Goal: Information Seeking & Learning: Check status

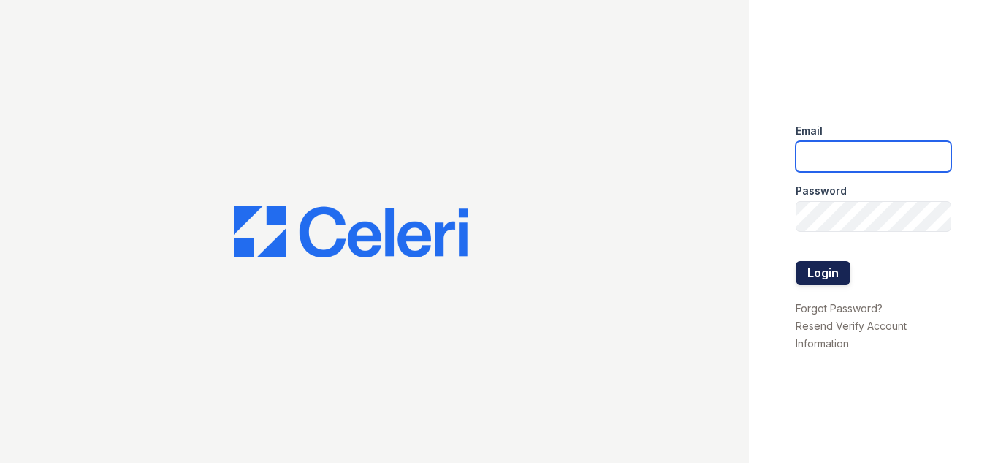
type input "sylvan.pm@cafmanagement.com"
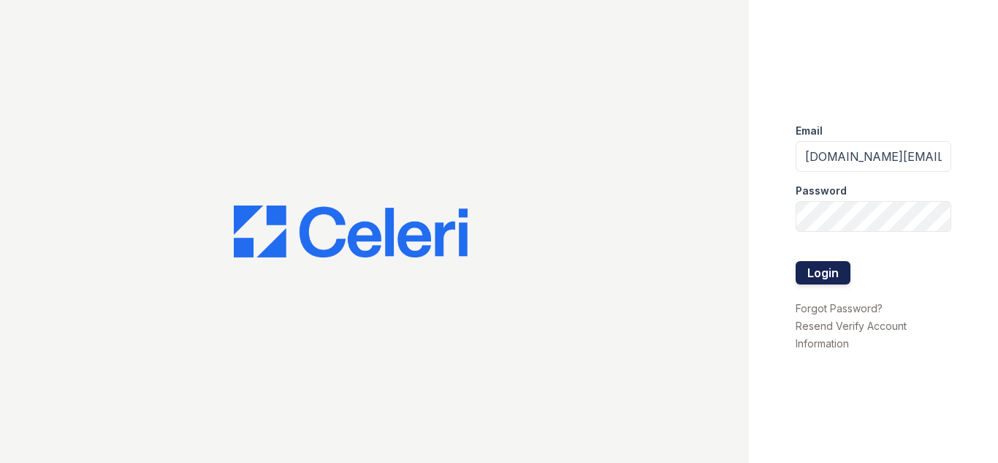
drag, startPoint x: 816, startPoint y: 264, endPoint x: 812, endPoint y: 257, distance: 8.2
click at [816, 263] on button "Login" at bounding box center [823, 272] width 55 height 23
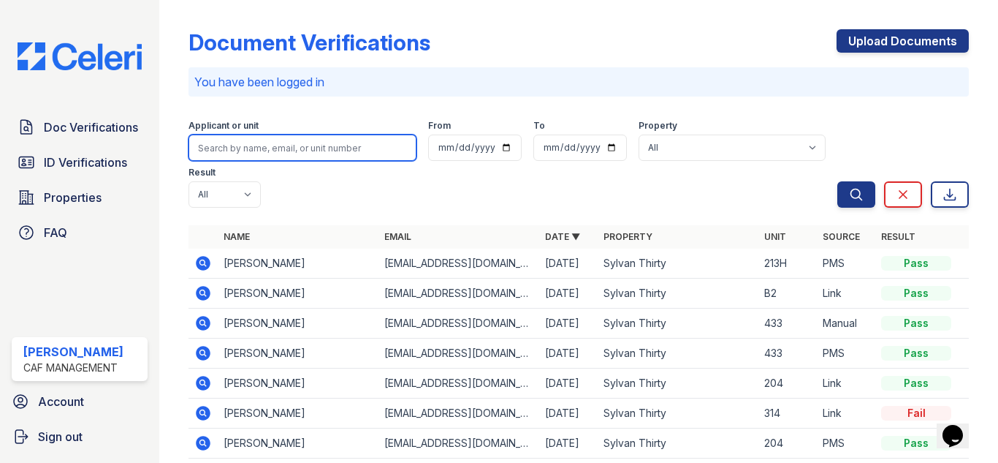
click at [265, 146] on input "search" at bounding box center [303, 147] width 228 height 26
type input "david morales"
click at [838, 181] on button "Search" at bounding box center [857, 194] width 38 height 26
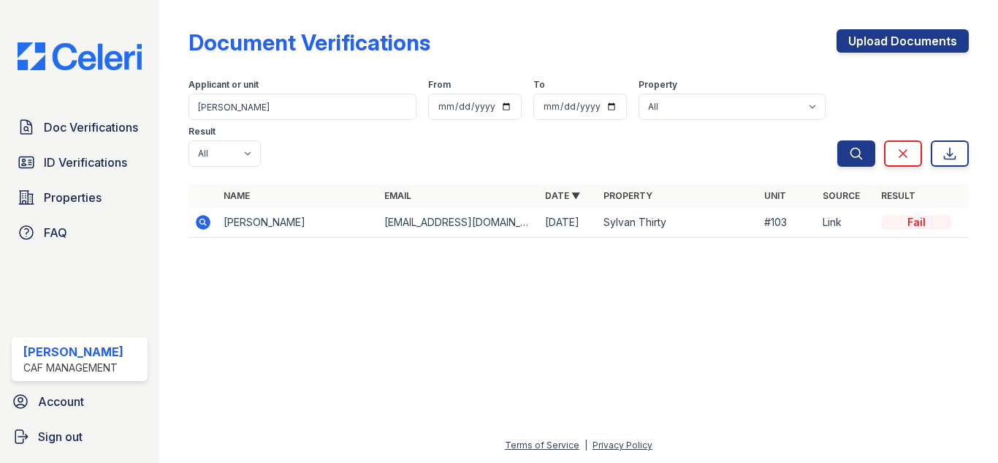
click at [209, 224] on icon at bounding box center [203, 222] width 15 height 15
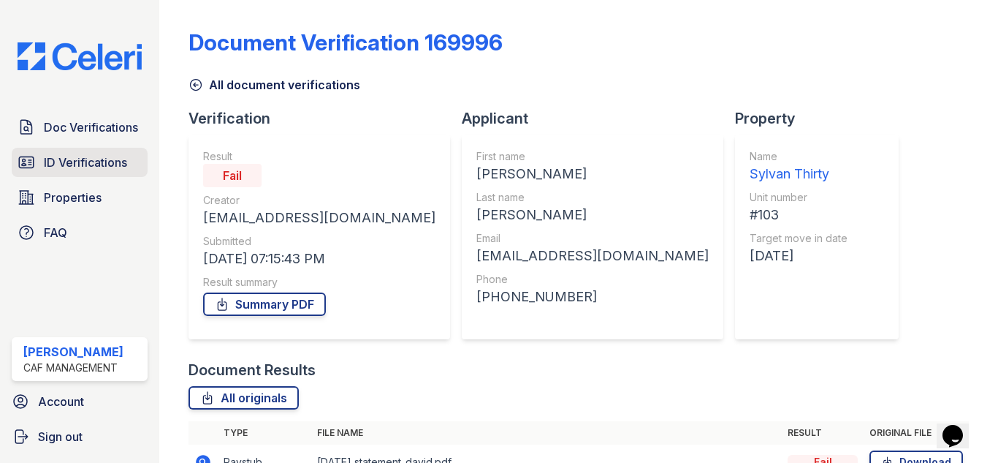
click at [93, 159] on span "ID Verifications" at bounding box center [85, 162] width 83 height 18
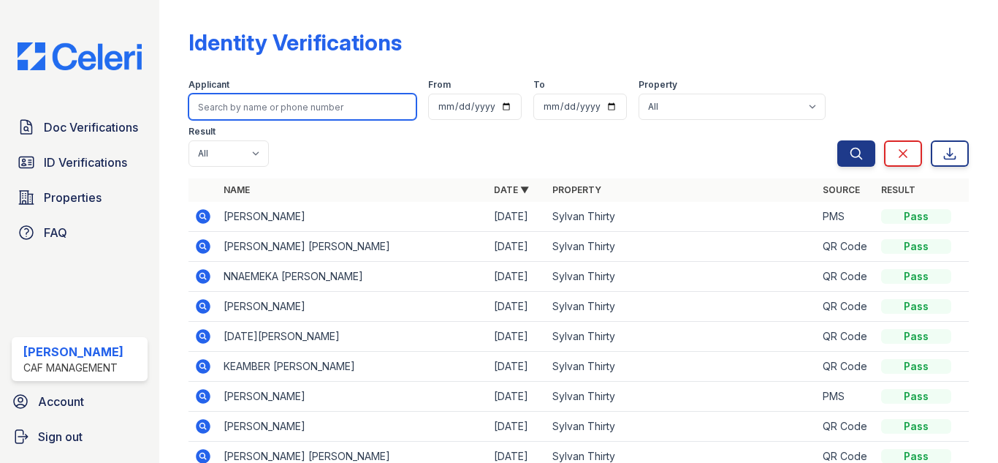
click at [324, 102] on input "search" at bounding box center [303, 107] width 228 height 26
type input "[PERSON_NAME]"
click at [838, 140] on button "Search" at bounding box center [857, 153] width 38 height 26
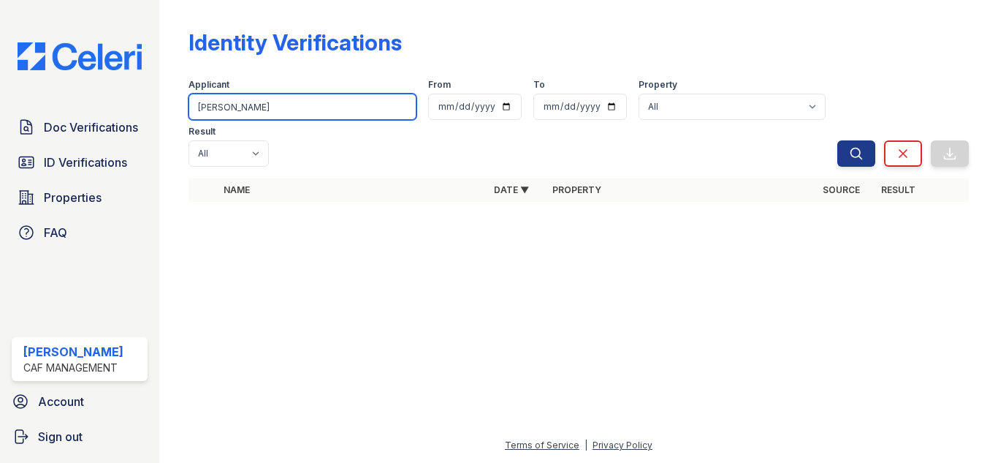
click at [269, 107] on input "david morales" at bounding box center [303, 107] width 228 height 26
drag, startPoint x: 269, startPoint y: 107, endPoint x: 0, endPoint y: 105, distance: 268.9
click at [5, 105] on div "Doc Verifications ID Verifications Properties FAQ Jordyn Shedd CAF Management A…" at bounding box center [499, 231] width 998 height 463
type input "keith mitlon"
click at [838, 140] on button "Search" at bounding box center [857, 153] width 38 height 26
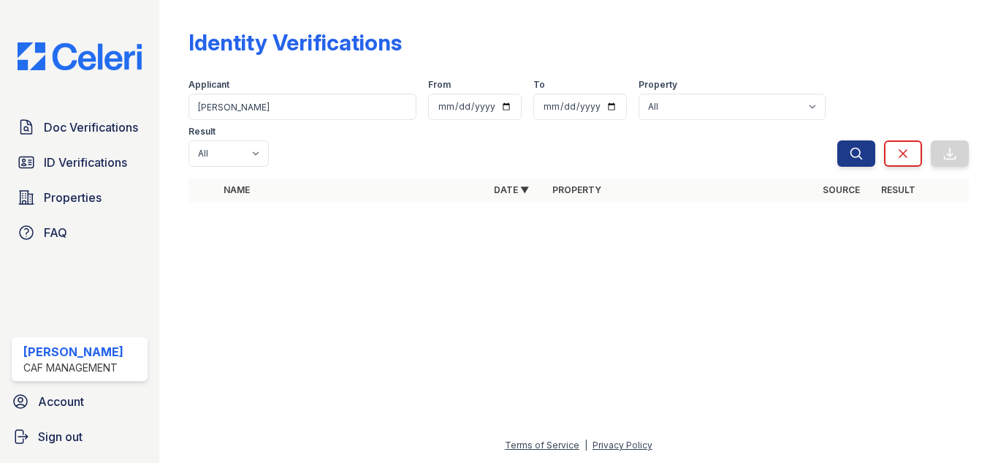
click at [276, 98] on div "Applicant keith mitlon" at bounding box center [303, 99] width 228 height 41
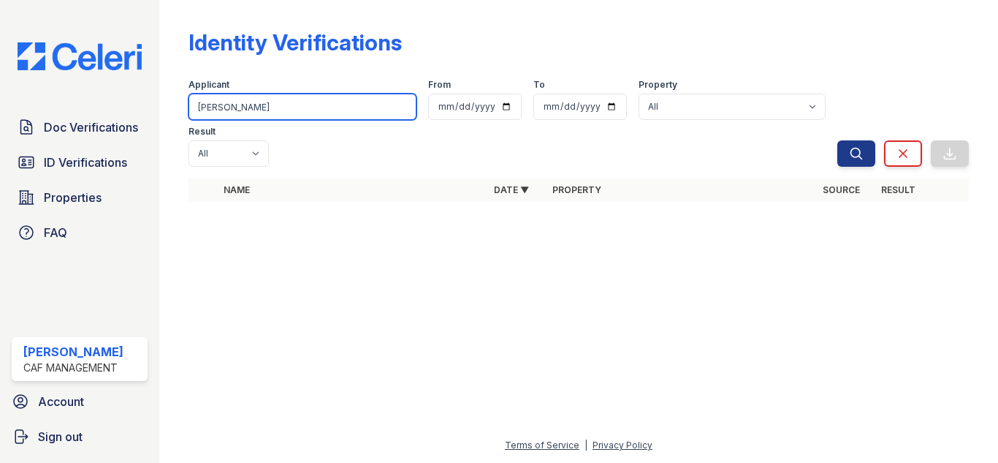
click at [276, 99] on input "keith mitlon" at bounding box center [303, 107] width 228 height 26
type input "keith"
click at [838, 140] on button "Search" at bounding box center [857, 153] width 38 height 26
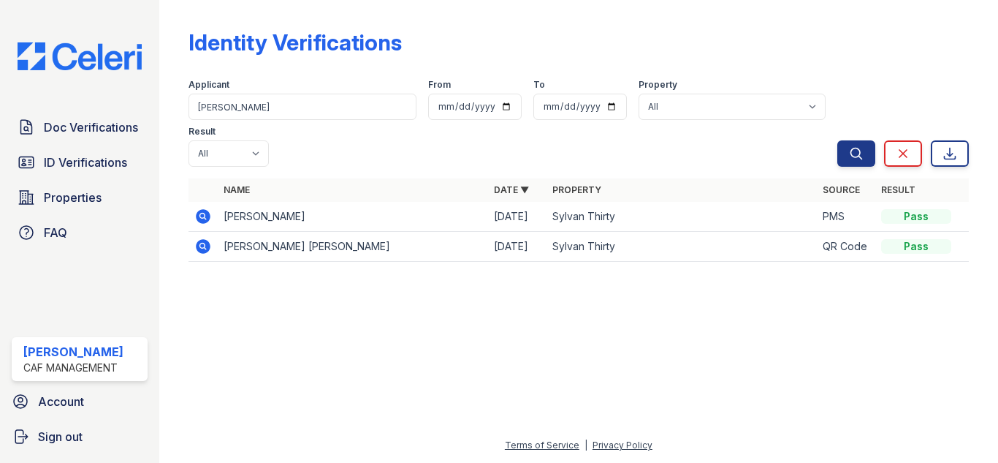
click at [203, 215] on icon at bounding box center [202, 215] width 4 height 4
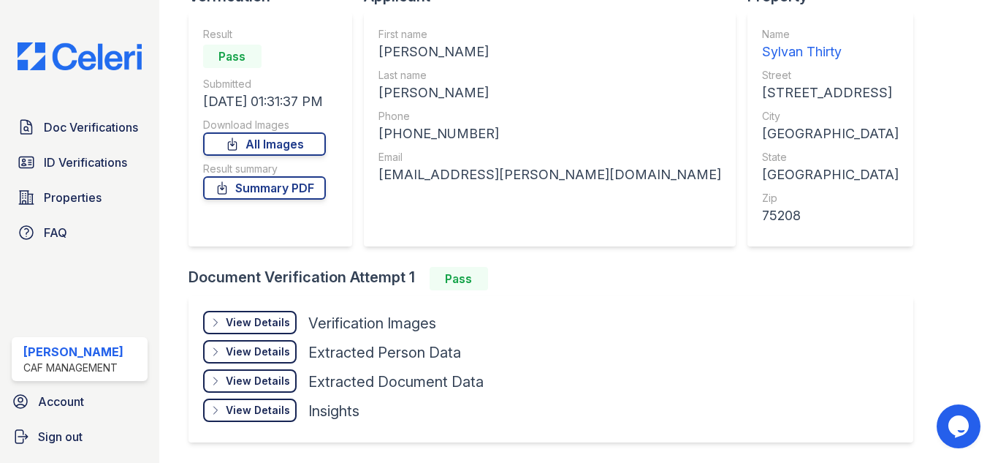
scroll to position [146, 0]
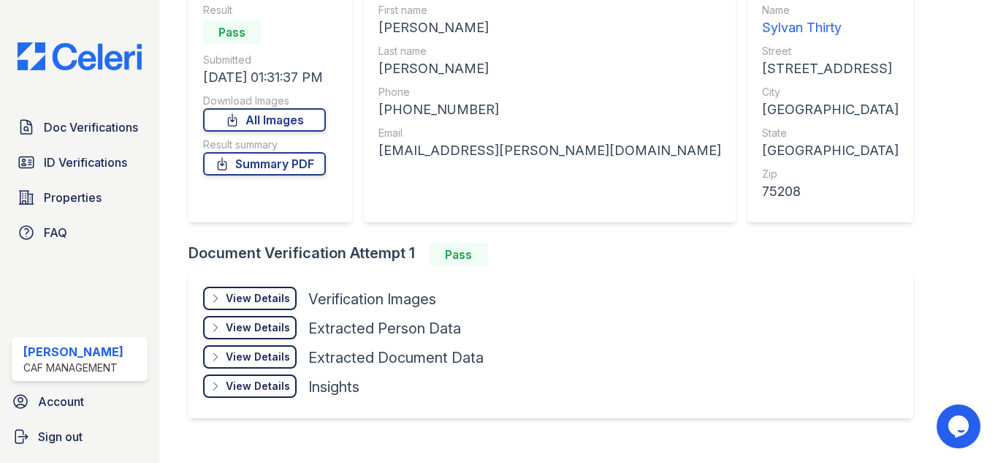
click at [247, 292] on div "View Details" at bounding box center [258, 298] width 64 height 15
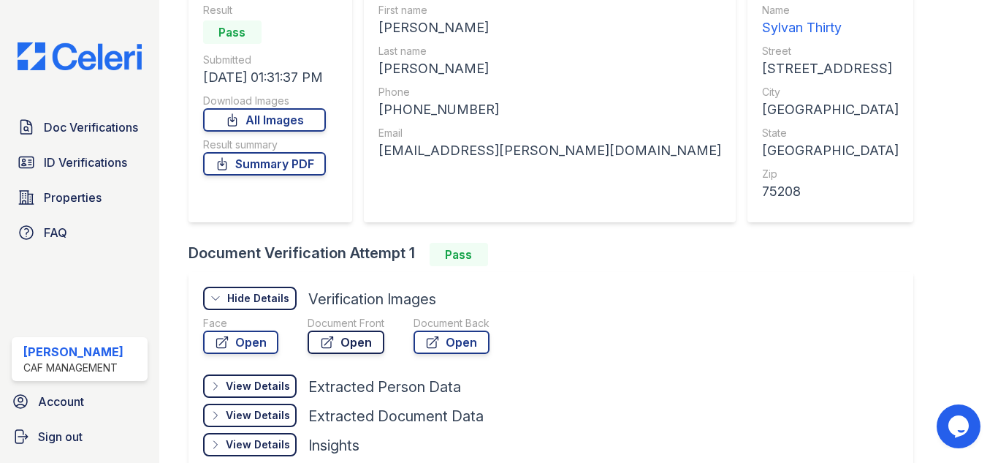
click at [339, 343] on link "Open" at bounding box center [346, 341] width 77 height 23
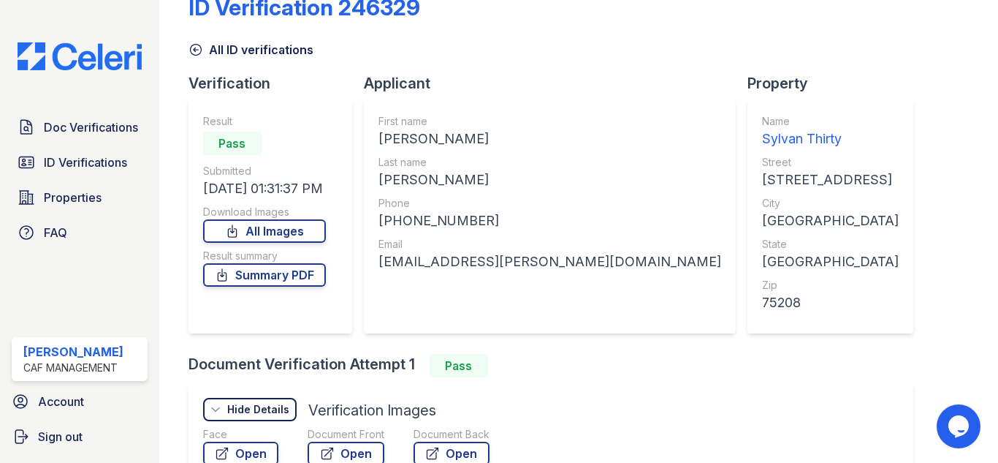
scroll to position [0, 0]
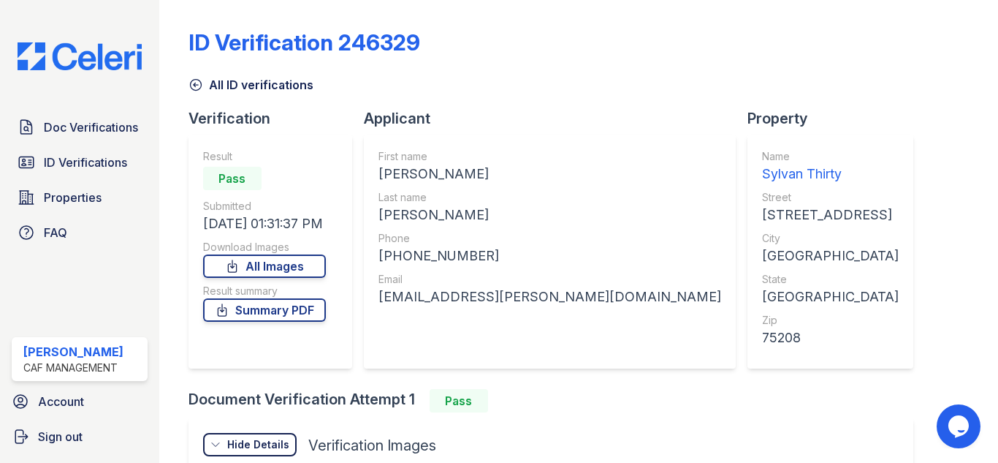
click at [198, 79] on icon at bounding box center [196, 84] width 15 height 15
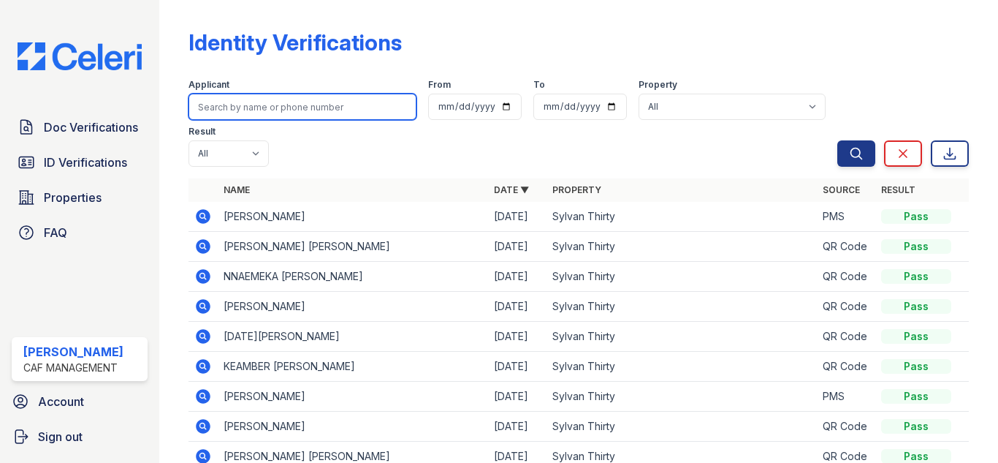
click at [308, 106] on input "search" at bounding box center [303, 107] width 228 height 26
type input "destinee"
click at [838, 140] on button "Search" at bounding box center [857, 153] width 38 height 26
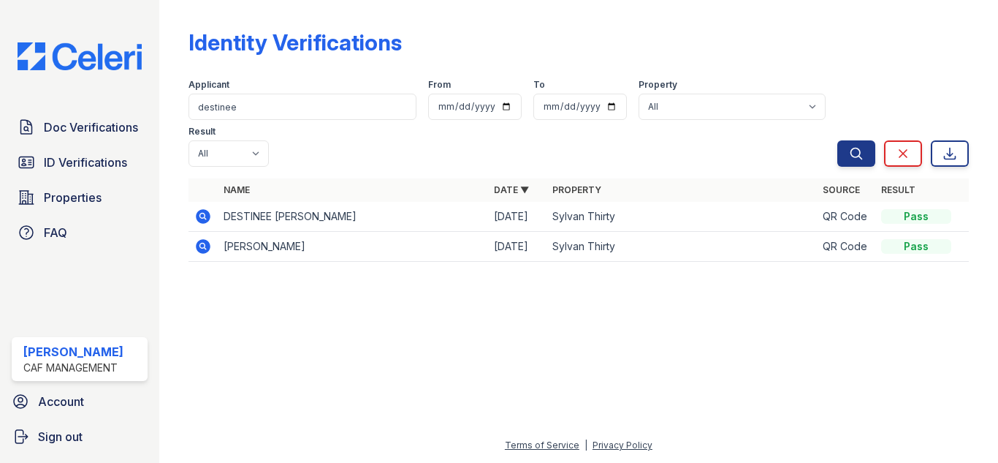
click at [205, 213] on icon at bounding box center [203, 216] width 15 height 15
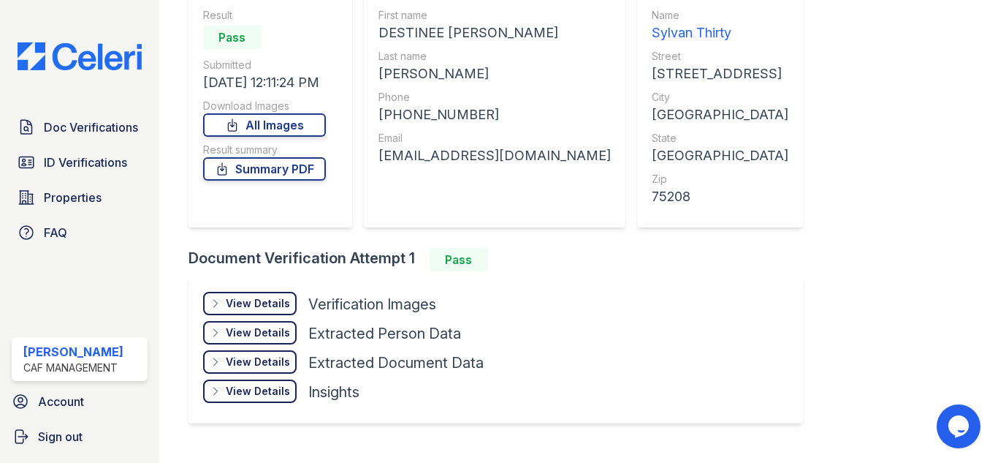
scroll to position [146, 0]
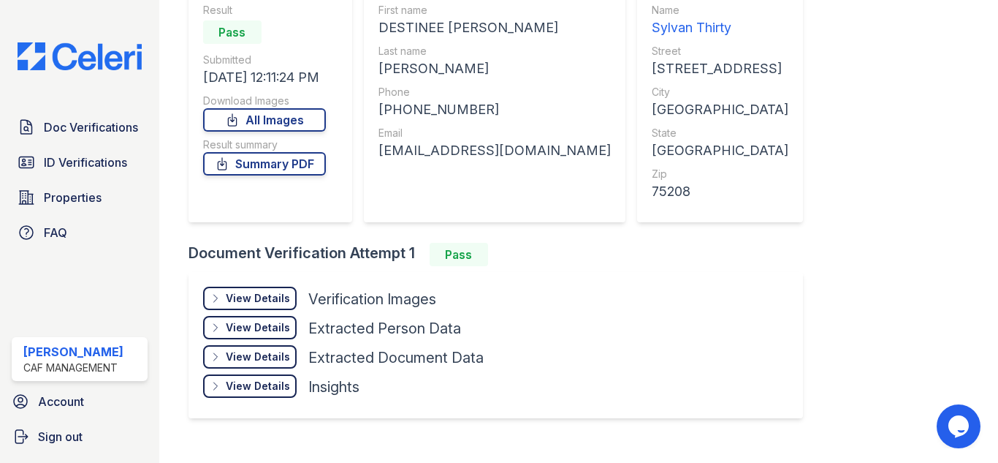
click at [251, 292] on div "View Details" at bounding box center [258, 298] width 64 height 15
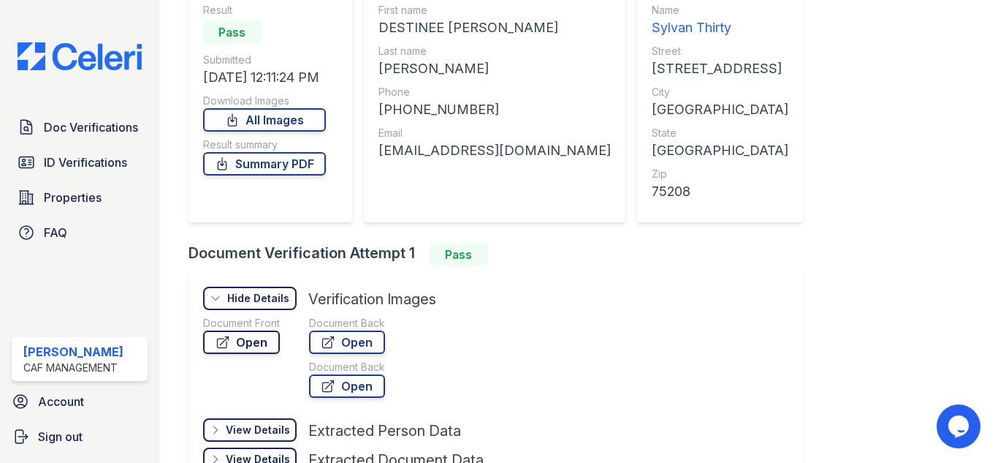
click at [224, 332] on link "Open" at bounding box center [241, 341] width 77 height 23
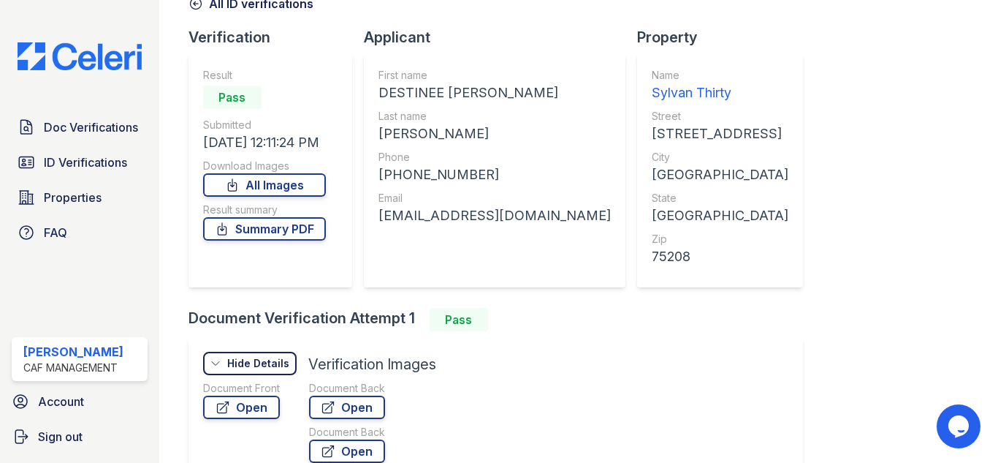
scroll to position [0, 0]
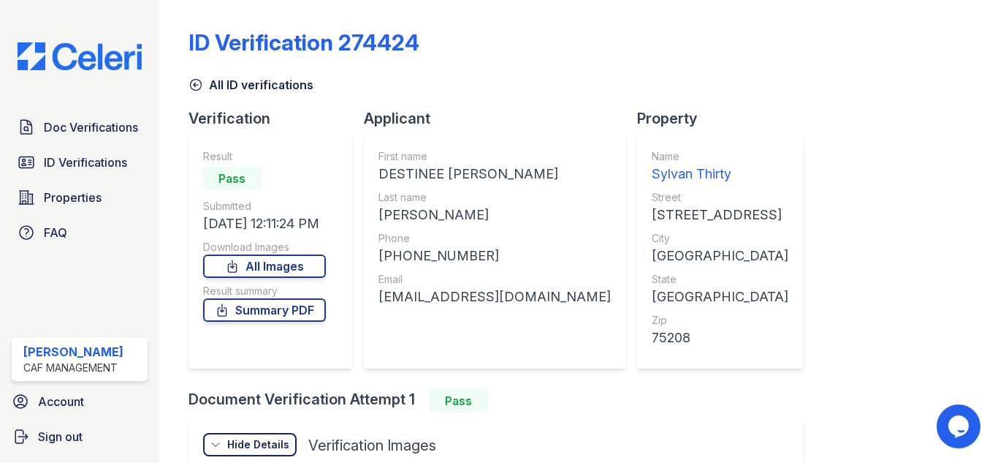
click at [193, 86] on icon at bounding box center [196, 84] width 15 height 15
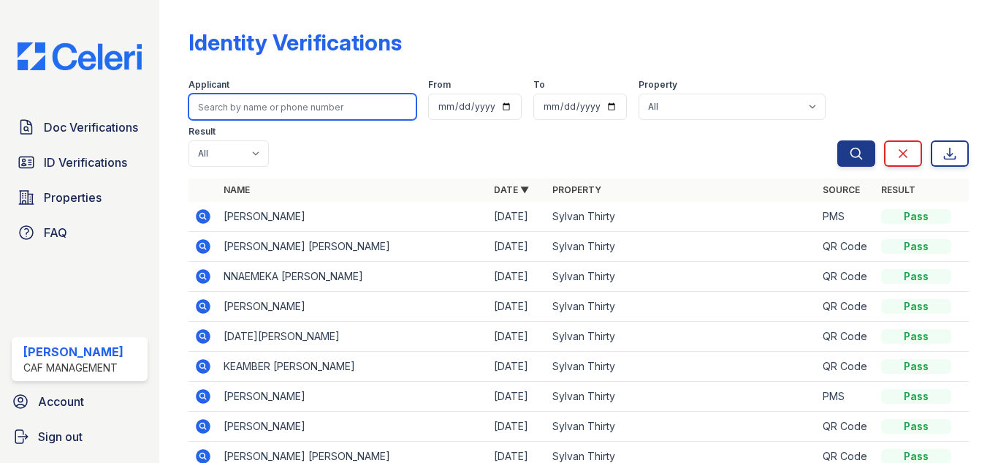
drag, startPoint x: 264, startPoint y: 97, endPoint x: 271, endPoint y: 98, distance: 7.3
click at [265, 97] on input "search" at bounding box center [303, 107] width 228 height 26
type input "alyssa"
click at [838, 140] on button "Search" at bounding box center [857, 153] width 38 height 26
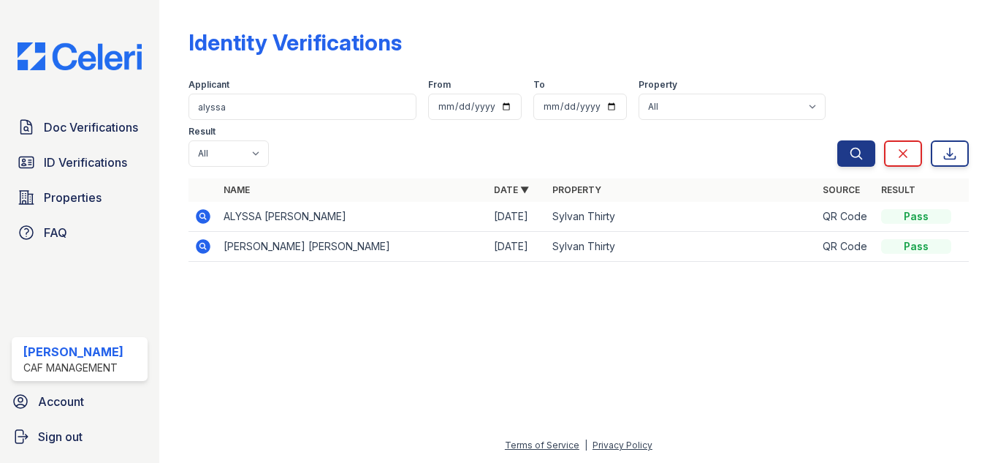
click at [200, 215] on icon at bounding box center [203, 217] width 18 height 18
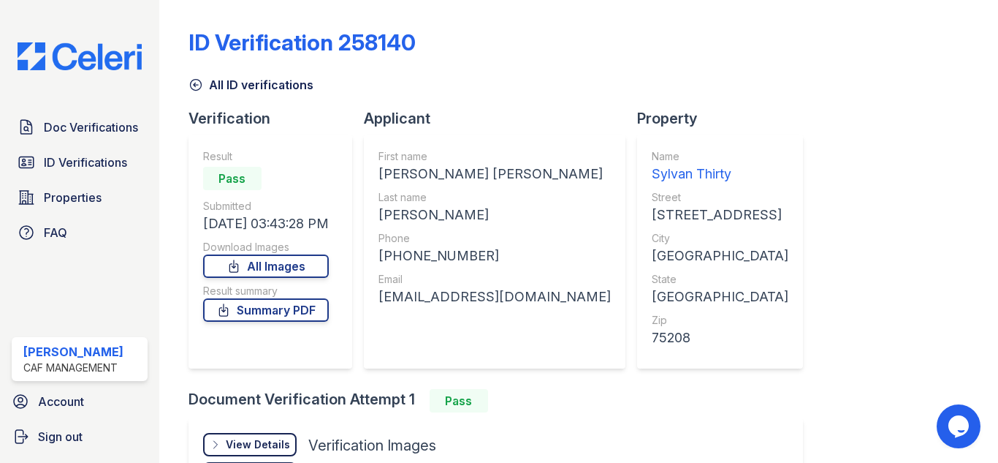
click at [260, 445] on div "View Details" at bounding box center [258, 444] width 64 height 15
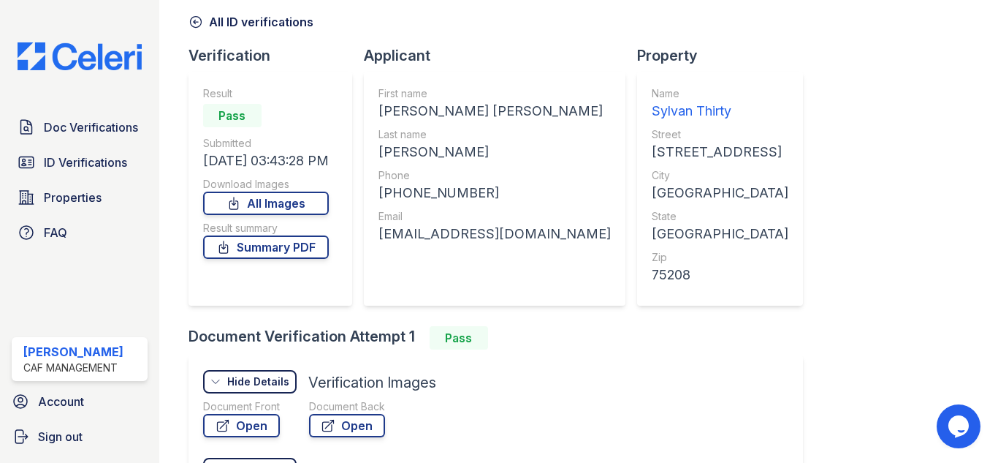
scroll to position [146, 0]
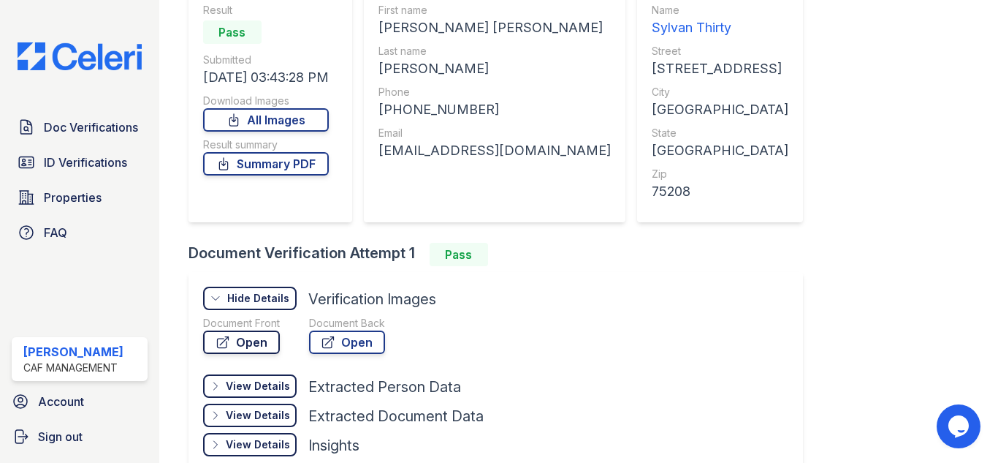
click at [240, 346] on link "Open" at bounding box center [241, 341] width 77 height 23
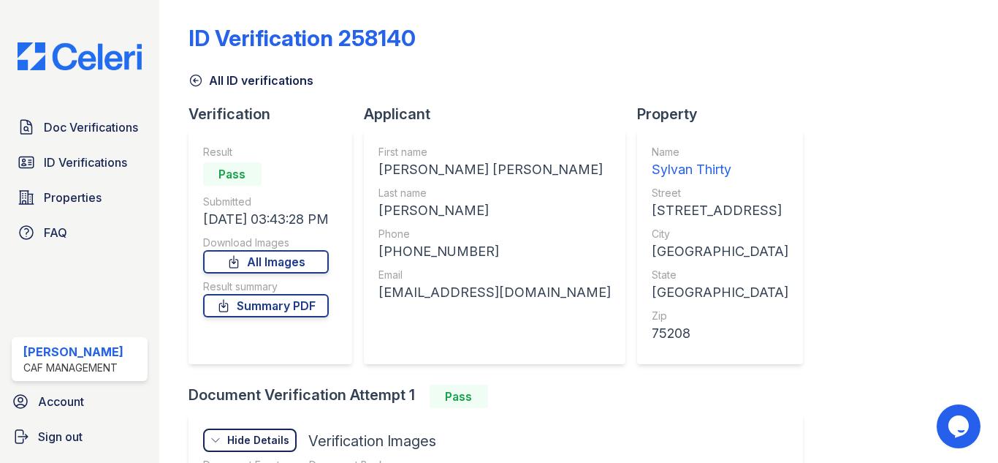
scroll to position [0, 0]
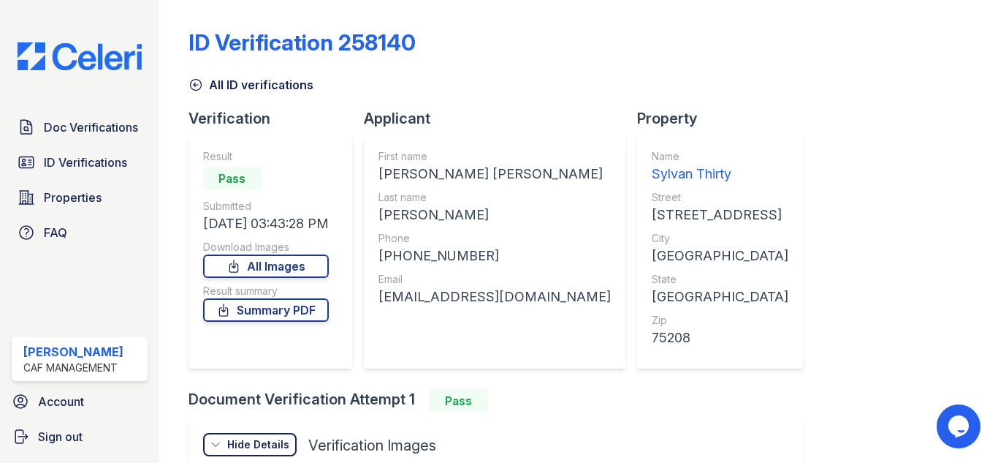
click at [191, 81] on icon at bounding box center [195, 85] width 11 height 11
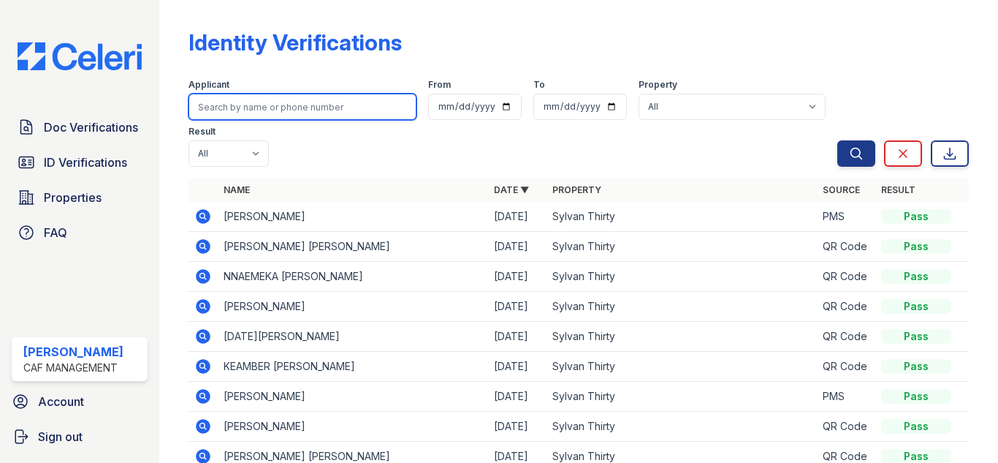
click at [330, 112] on input "search" at bounding box center [303, 107] width 228 height 26
type input "keosha"
click at [838, 140] on button "Search" at bounding box center [857, 153] width 38 height 26
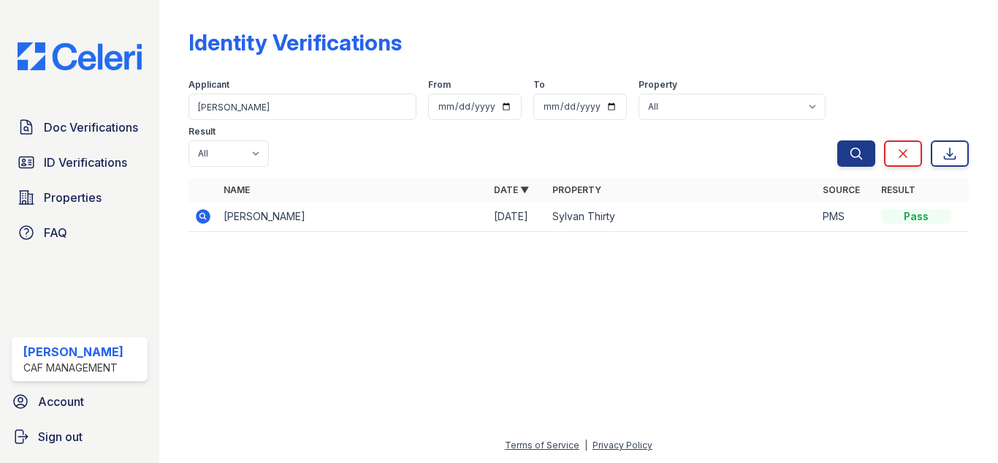
click at [194, 219] on icon at bounding box center [203, 217] width 18 height 18
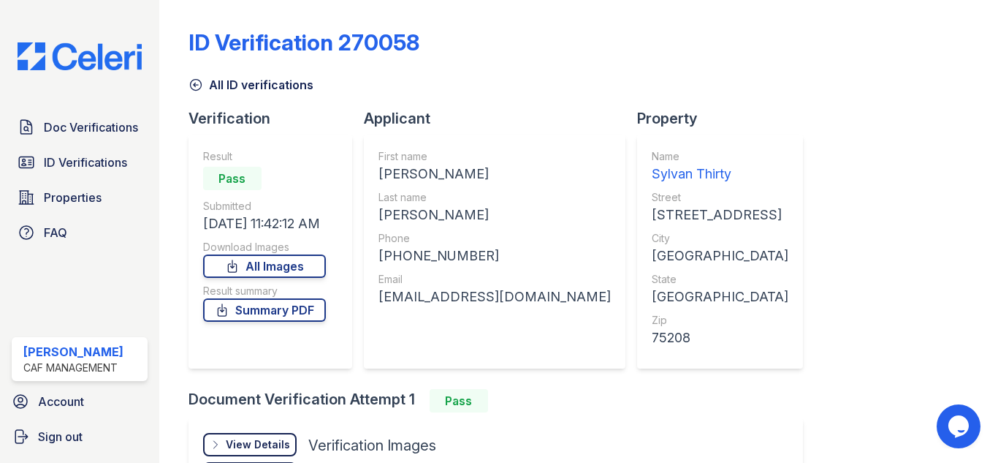
click at [231, 441] on div "View Details" at bounding box center [258, 444] width 64 height 15
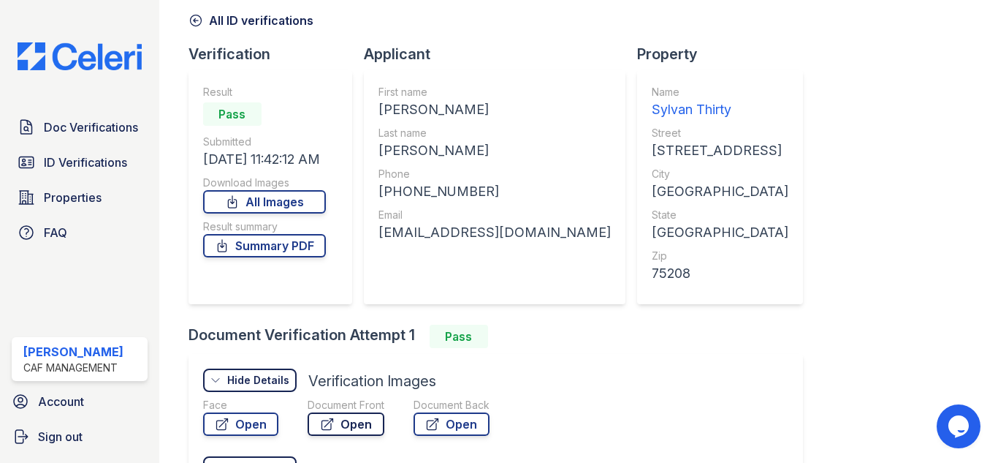
scroll to position [146, 0]
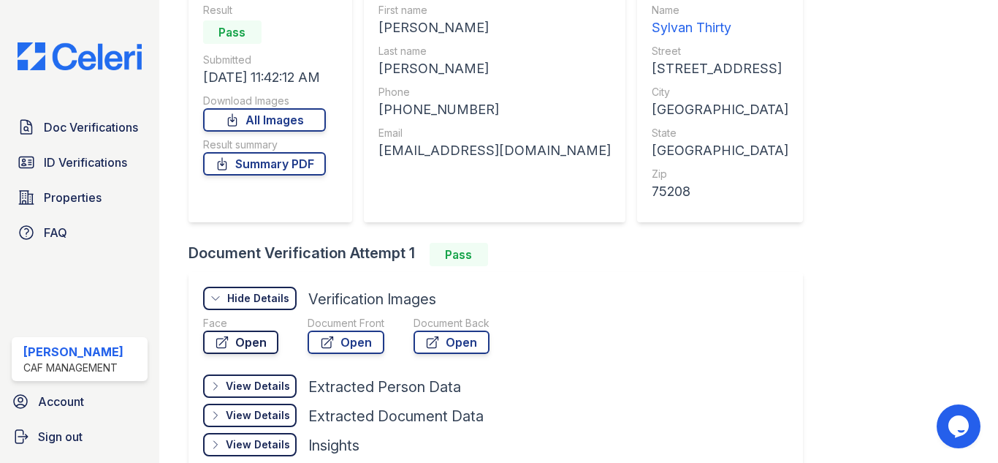
click at [245, 343] on link "Open" at bounding box center [240, 341] width 75 height 23
click at [331, 346] on icon at bounding box center [327, 342] width 15 height 15
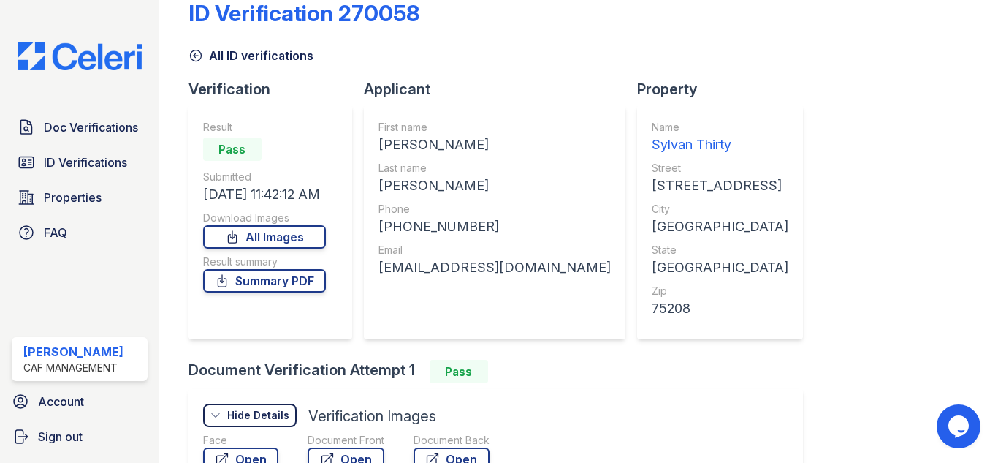
scroll to position [0, 0]
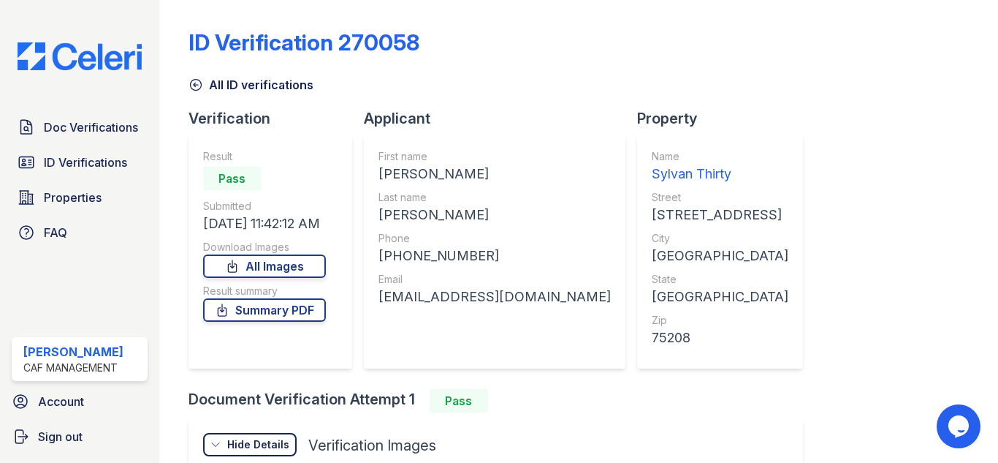
click at [193, 86] on icon at bounding box center [196, 84] width 15 height 15
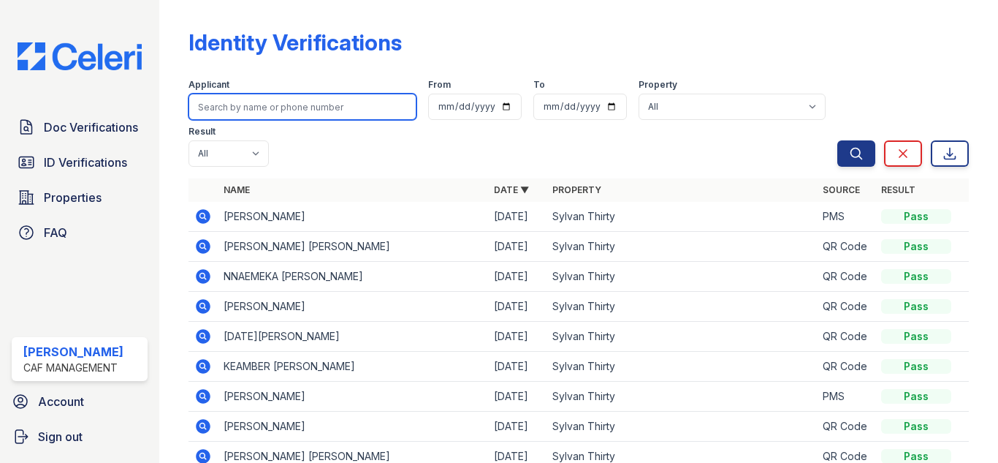
drag, startPoint x: 302, startPoint y: 103, endPoint x: 311, endPoint y: 99, distance: 10.2
click at [305, 102] on input "search" at bounding box center [303, 107] width 228 height 26
type input "walter"
click at [838, 140] on button "Search" at bounding box center [857, 153] width 38 height 26
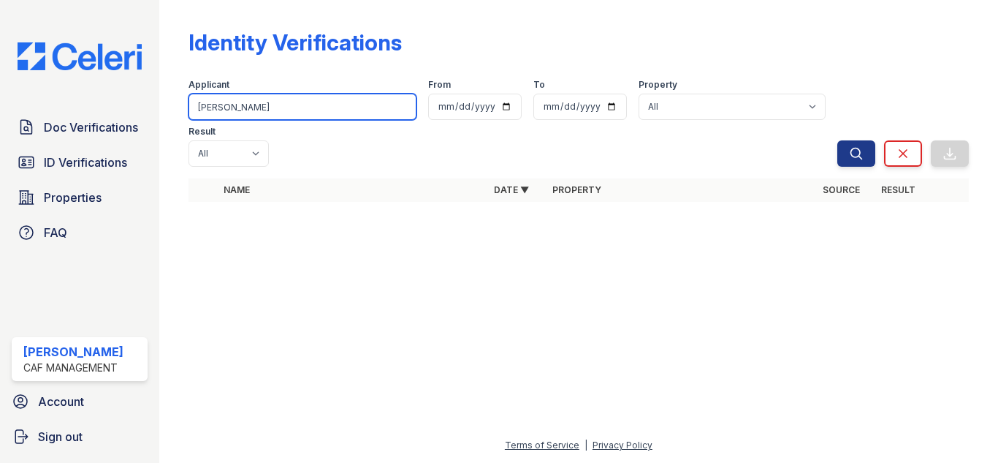
click at [338, 110] on input "walter" at bounding box center [303, 107] width 228 height 26
type input "walter"
click at [838, 140] on button "Search" at bounding box center [857, 153] width 38 height 26
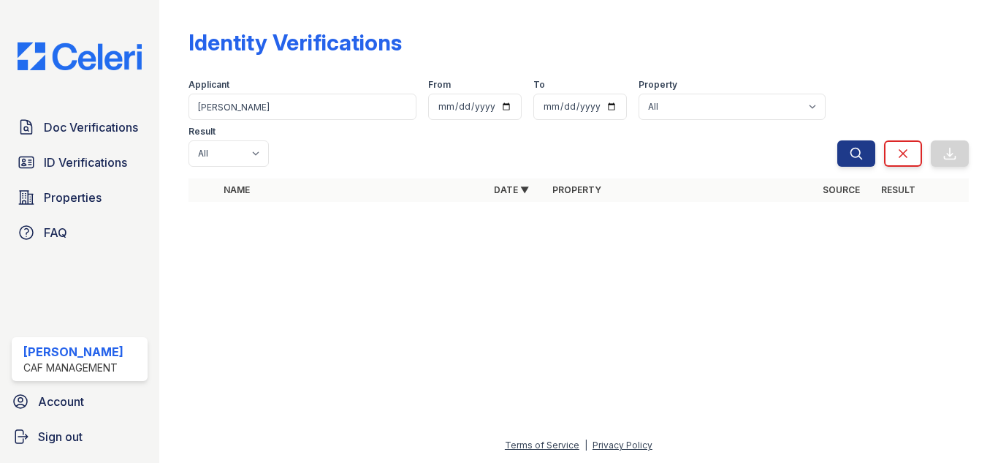
drag, startPoint x: 275, startPoint y: 92, endPoint x: 202, endPoint y: 74, distance: 74.6
click at [205, 77] on div "Applicant walter From To Property All Sylvan Thirty Result All Pass Fail Cautio…" at bounding box center [513, 120] width 649 height 94
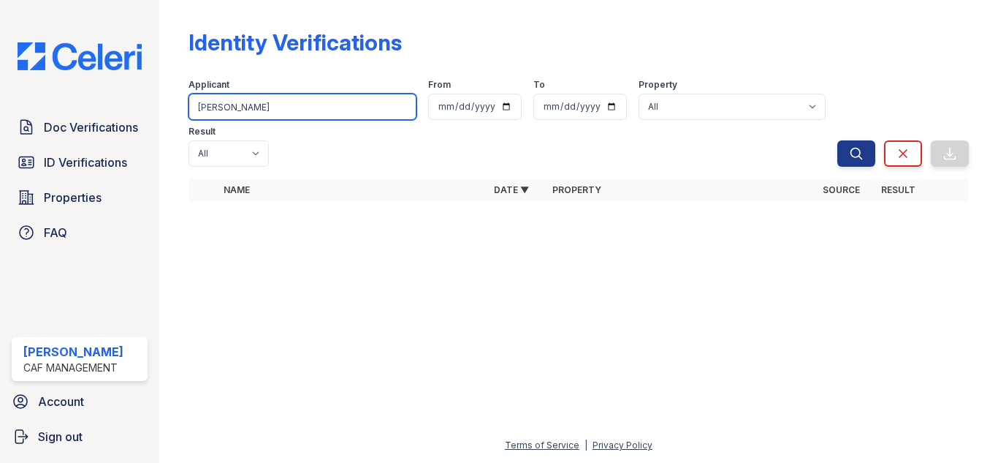
drag, startPoint x: 179, startPoint y: 96, endPoint x: 0, endPoint y: 53, distance: 184.2
click at [0, 53] on div "Doc Verifications ID Verifications Properties FAQ Jordyn Shedd CAF Management A…" at bounding box center [499, 231] width 998 height 463
type input "Greene"
click at [838, 140] on button "Search" at bounding box center [857, 153] width 38 height 26
click at [270, 106] on input "Greene" at bounding box center [303, 107] width 228 height 26
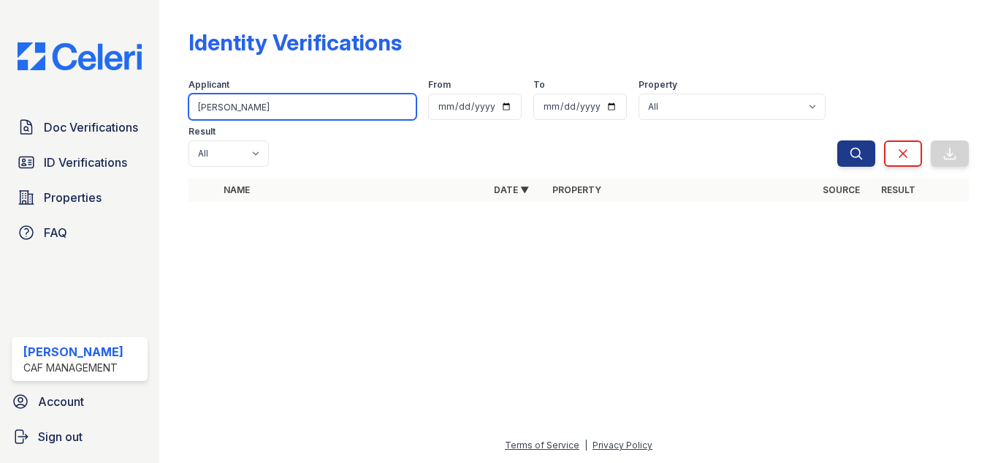
drag, startPoint x: 273, startPoint y: 105, endPoint x: 82, endPoint y: 83, distance: 192.7
click at [90, 85] on div "Doc Verifications ID Verifications Properties FAQ Jordyn Shedd CAF Management A…" at bounding box center [499, 231] width 998 height 463
type input "bridget"
click at [838, 140] on button "Search" at bounding box center [857, 153] width 38 height 26
drag, startPoint x: 231, startPoint y: 107, endPoint x: 0, endPoint y: 48, distance: 238.4
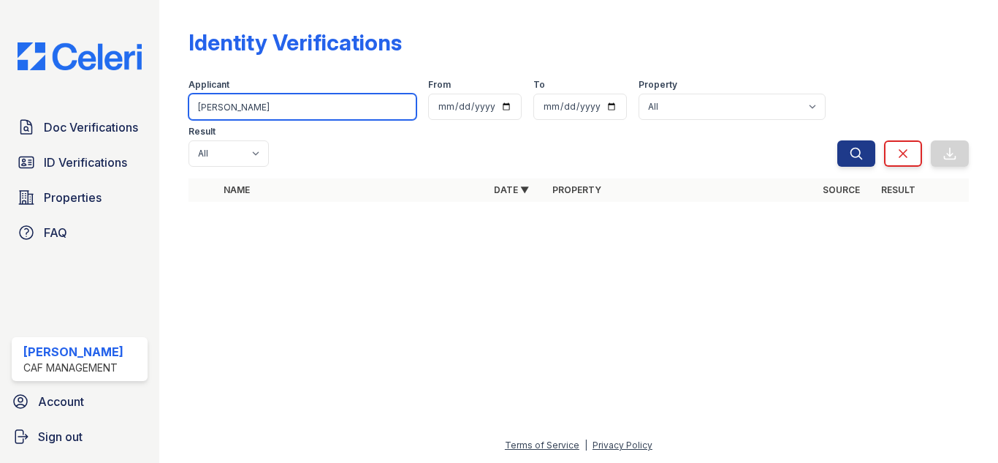
click at [47, 85] on div "Doc Verifications ID Verifications Properties FAQ Jordyn Shedd CAF Management A…" at bounding box center [499, 231] width 998 height 463
type input "madison"
click at [838, 140] on button "Search" at bounding box center [857, 153] width 38 height 26
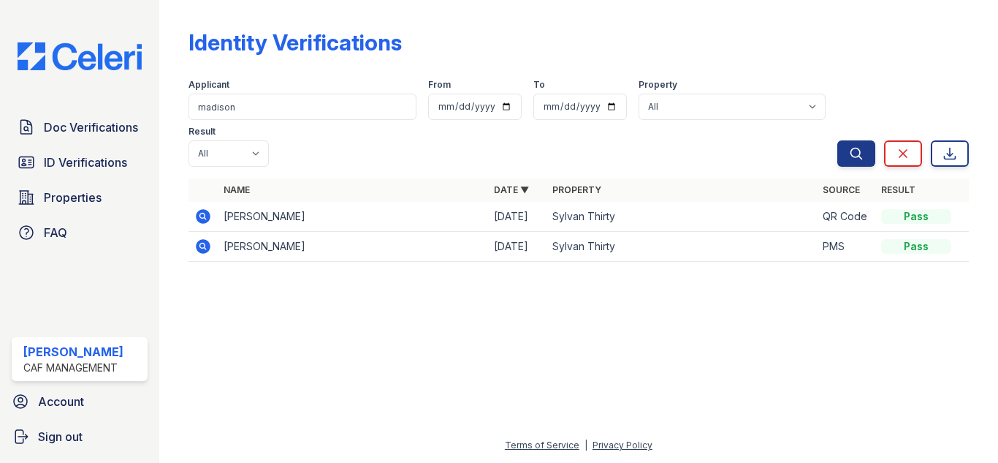
click at [204, 238] on icon at bounding box center [203, 247] width 18 height 18
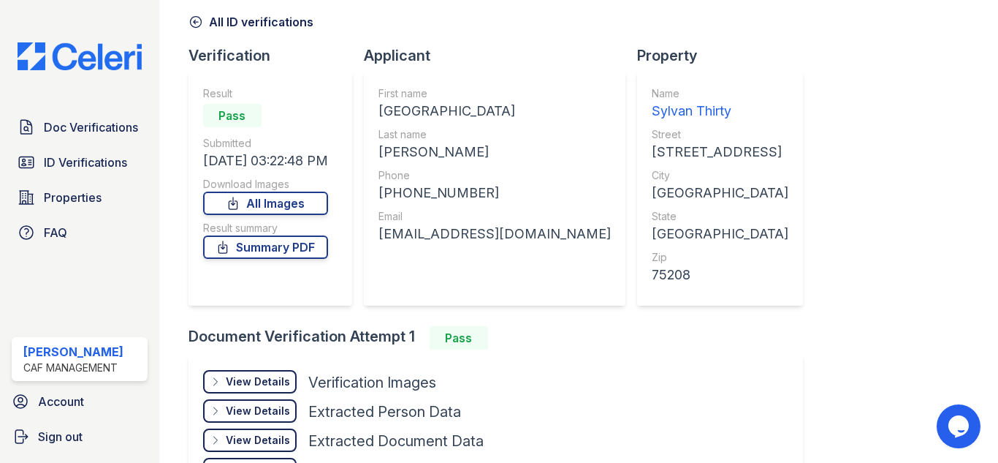
scroll to position [146, 0]
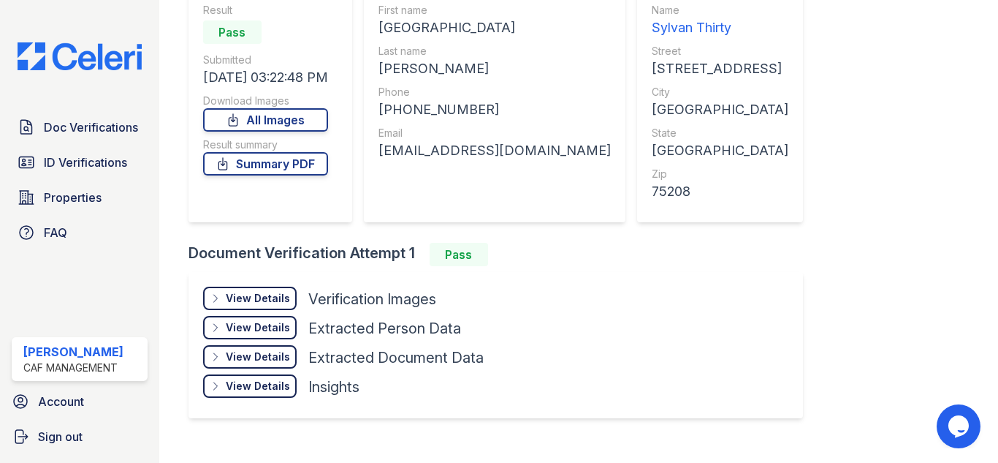
click at [244, 292] on div "View Details" at bounding box center [258, 298] width 64 height 15
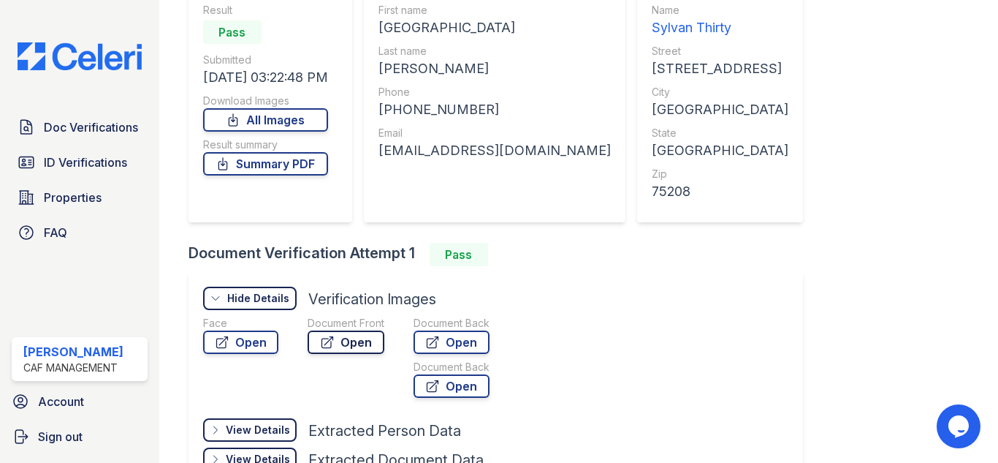
click at [338, 345] on link "Open" at bounding box center [346, 341] width 77 height 23
click at [279, 100] on div "Download Images" at bounding box center [265, 101] width 125 height 15
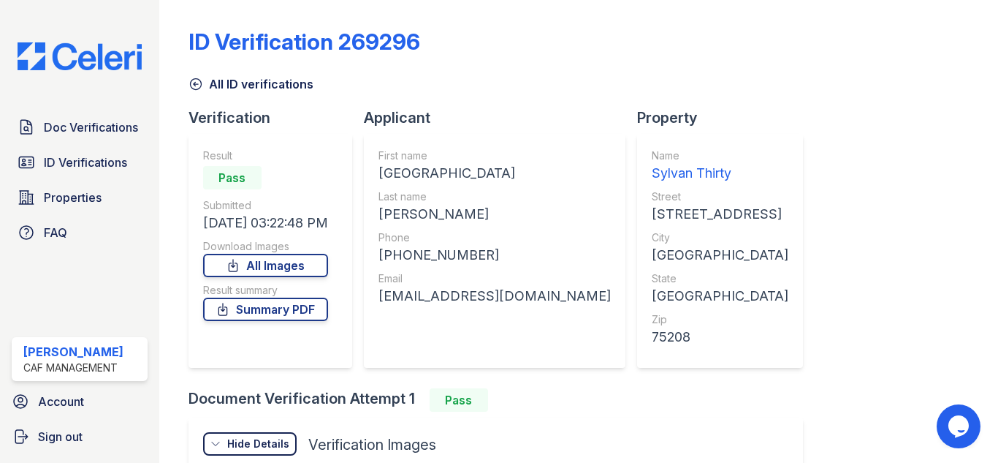
scroll to position [0, 0]
click at [191, 90] on icon at bounding box center [196, 84] width 15 height 15
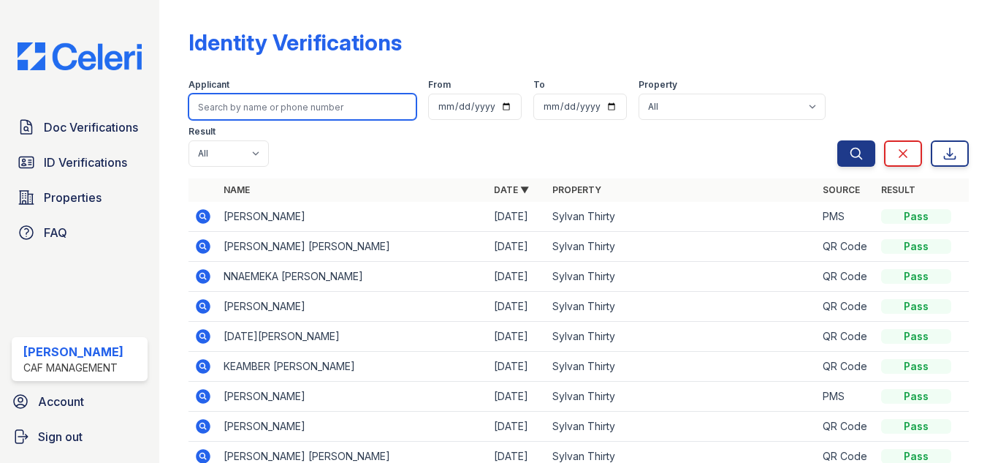
drag, startPoint x: 338, startPoint y: 100, endPoint x: 359, endPoint y: 105, distance: 21.1
click at [339, 100] on input "search" at bounding box center [303, 107] width 228 height 26
type input "georcelain"
click at [838, 140] on button "Search" at bounding box center [857, 153] width 38 height 26
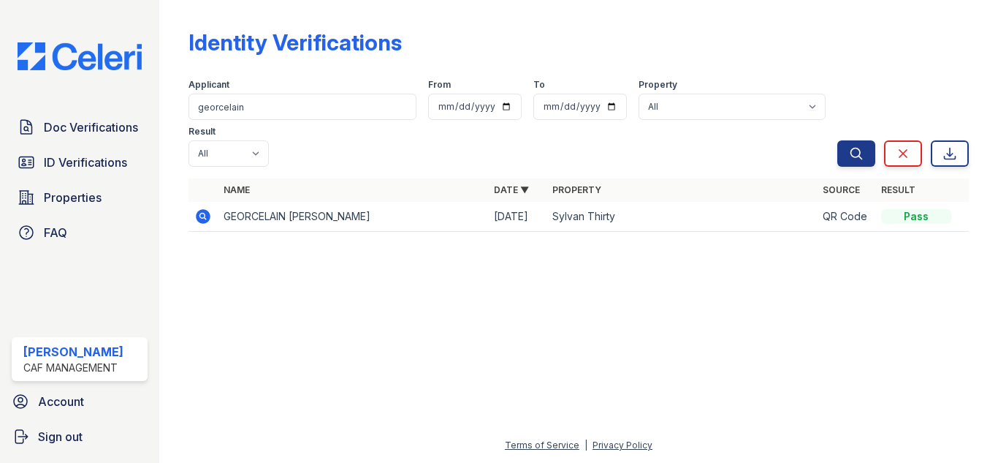
click at [205, 212] on icon at bounding box center [203, 216] width 15 height 15
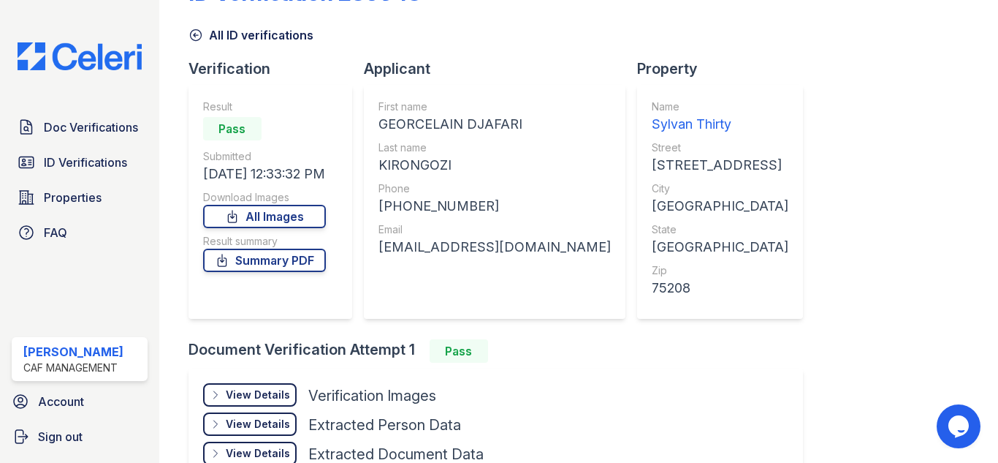
scroll to position [73, 0]
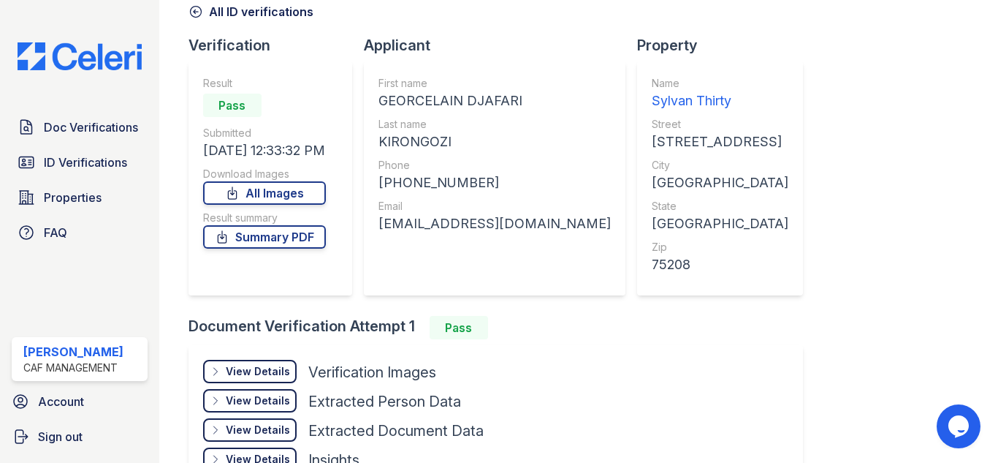
click at [275, 380] on div "View Details Details" at bounding box center [250, 371] width 94 height 23
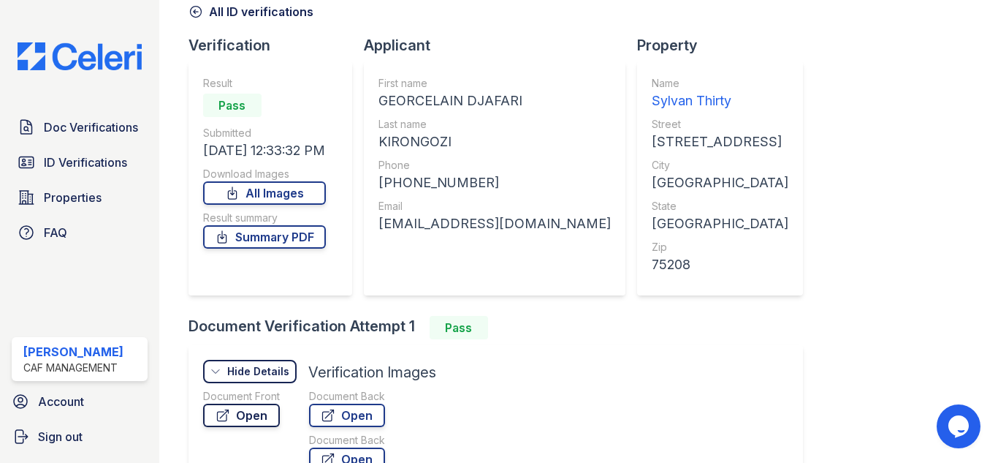
click at [227, 418] on icon at bounding box center [223, 415] width 15 height 15
click at [197, 12] on icon at bounding box center [196, 11] width 15 height 15
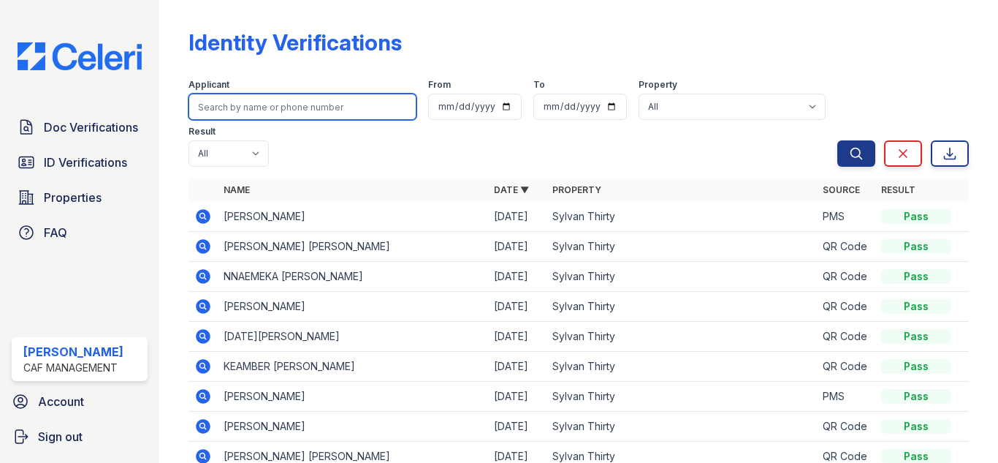
drag, startPoint x: 345, startPoint y: 108, endPoint x: 351, endPoint y: 95, distance: 14.4
click at [345, 105] on input "search" at bounding box center [303, 107] width 228 height 26
type input "[PERSON_NAME]"
click at [838, 140] on button "Search" at bounding box center [857, 153] width 38 height 26
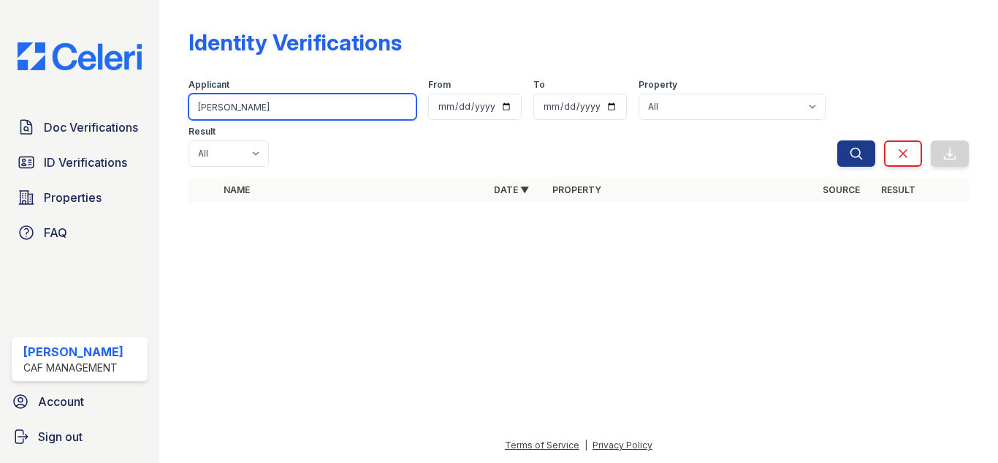
drag, startPoint x: 334, startPoint y: 103, endPoint x: 316, endPoint y: 109, distance: 19.2
click at [316, 109] on input "[PERSON_NAME]" at bounding box center [303, 107] width 228 height 26
drag, startPoint x: 231, startPoint y: 101, endPoint x: 0, endPoint y: 91, distance: 231.2
click at [0, 92] on div "Doc Verifications ID Verifications Properties FAQ Jordyn Shedd CAF Management A…" at bounding box center [499, 231] width 998 height 463
type input "janet"
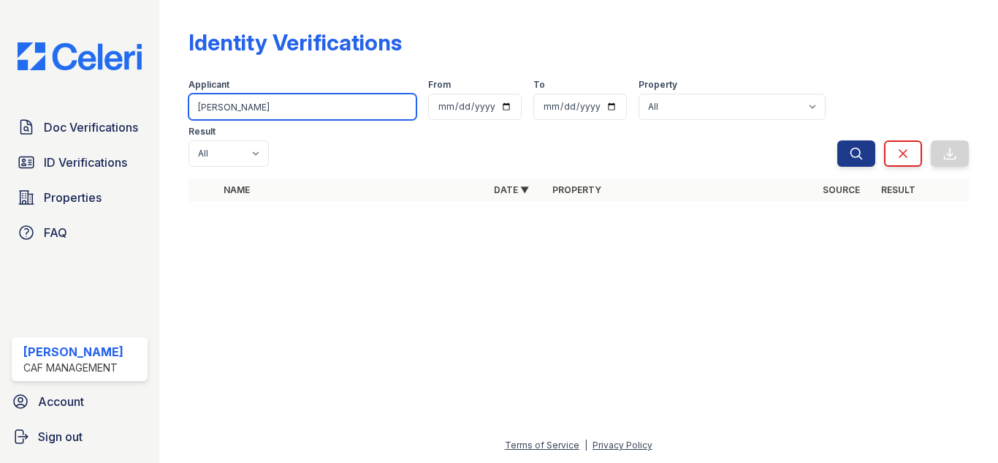
click at [838, 140] on button "Search" at bounding box center [857, 153] width 38 height 26
drag, startPoint x: 233, startPoint y: 112, endPoint x: 0, endPoint y: 129, distance: 233.7
click at [0, 131] on div "Doc Verifications ID Verifications Properties FAQ Jordyn Shedd CAF Management A…" at bounding box center [499, 231] width 998 height 463
type input "zana"
click at [838, 140] on button "Search" at bounding box center [857, 153] width 38 height 26
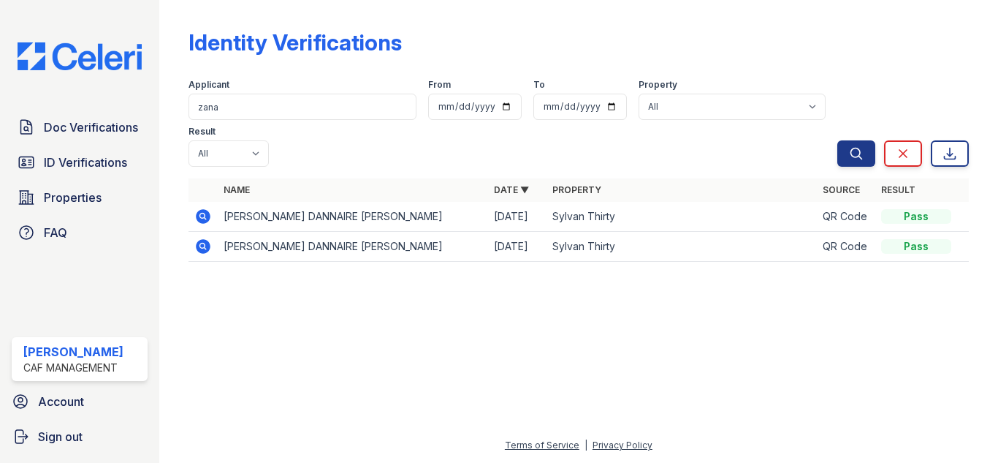
click at [197, 211] on icon at bounding box center [203, 217] width 18 height 18
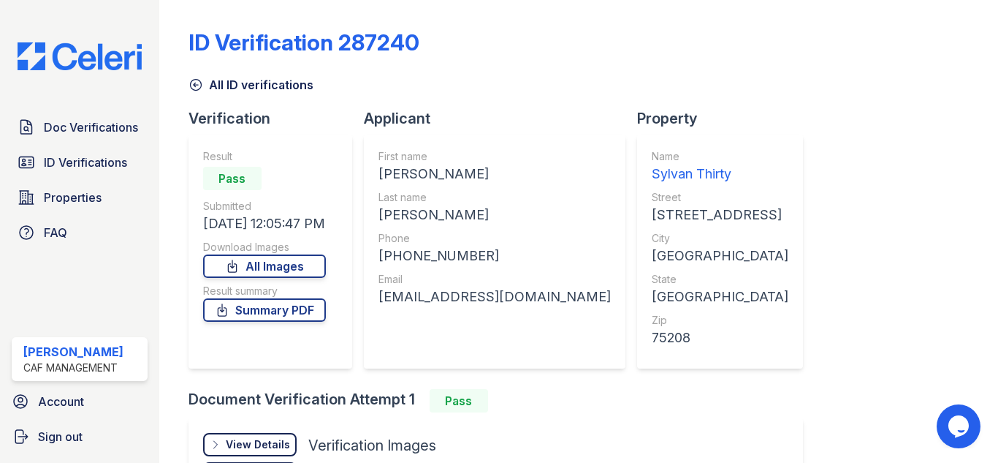
click at [272, 438] on div "View Details" at bounding box center [258, 444] width 64 height 15
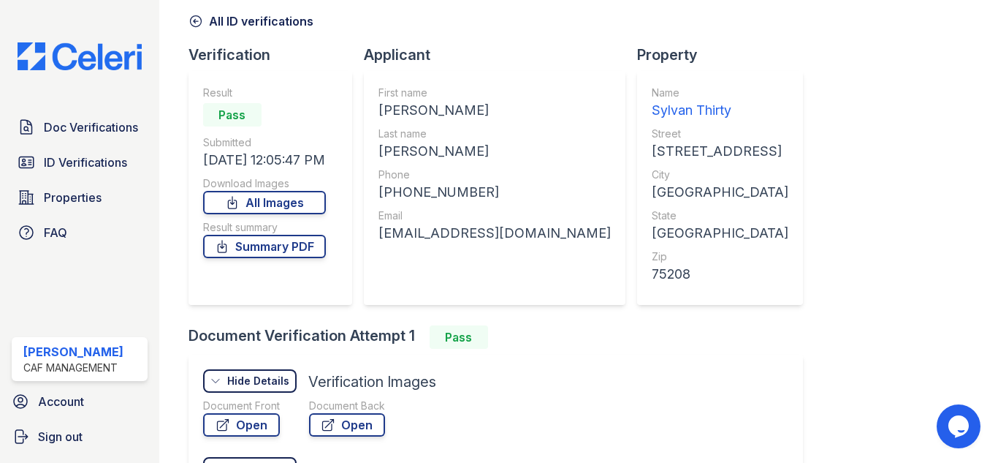
scroll to position [146, 0]
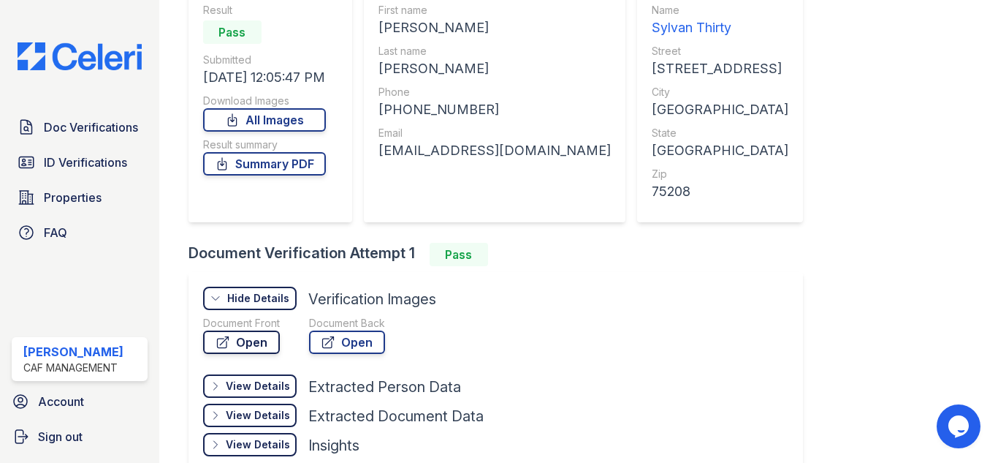
click at [248, 346] on link "Open" at bounding box center [241, 341] width 77 height 23
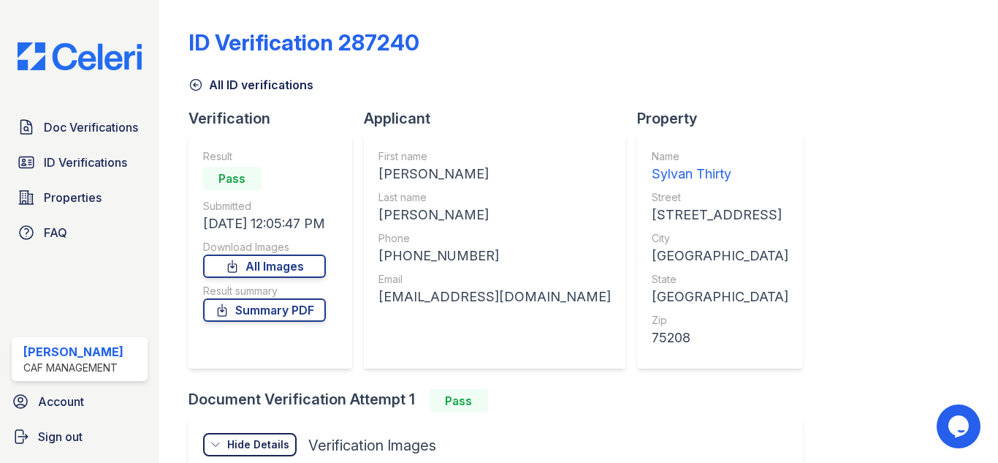
click at [202, 88] on icon at bounding box center [196, 84] width 15 height 15
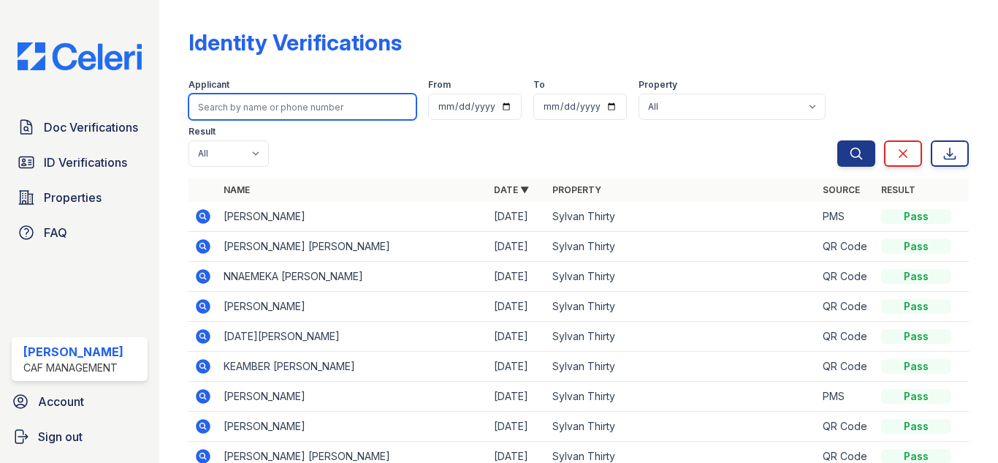
click at [280, 96] on input "search" at bounding box center [303, 107] width 228 height 26
type input "[PERSON_NAME]"
click at [838, 140] on button "Search" at bounding box center [857, 153] width 38 height 26
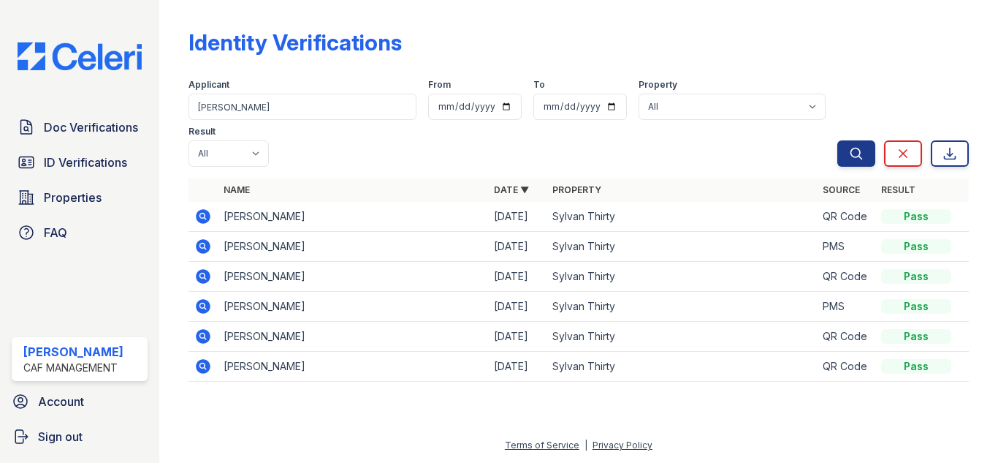
click at [207, 247] on icon at bounding box center [203, 246] width 15 height 15
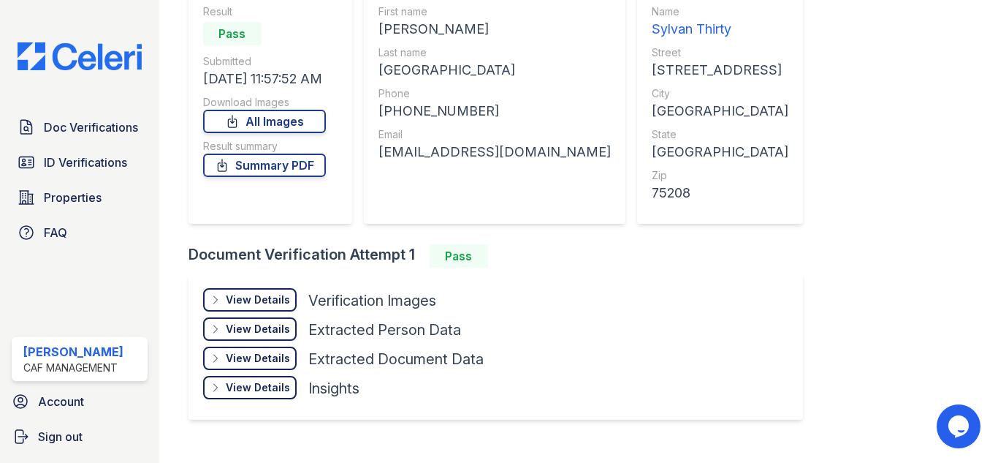
scroll to position [146, 0]
click at [246, 292] on div "View Details" at bounding box center [258, 298] width 64 height 15
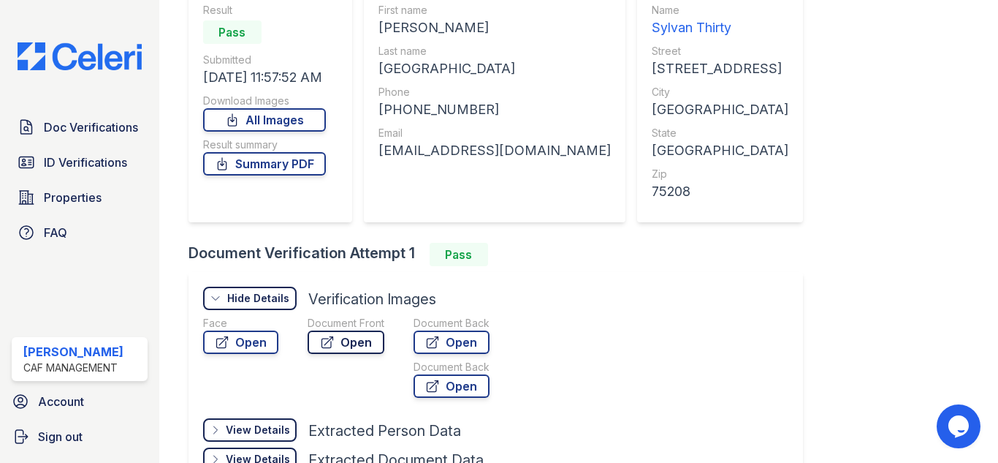
click at [359, 342] on link "Open" at bounding box center [346, 341] width 77 height 23
